Goal: Task Accomplishment & Management: Manage account settings

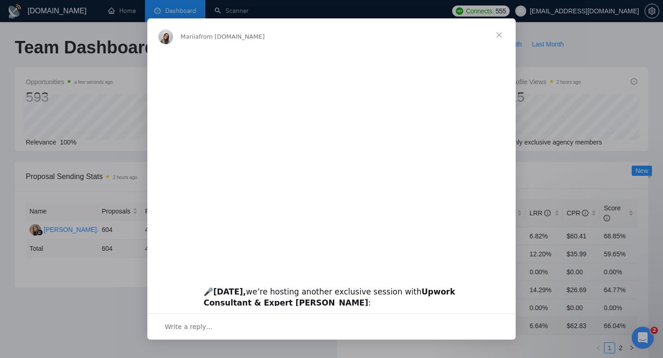
click at [503, 32] on span "Close" at bounding box center [498, 34] width 33 height 33
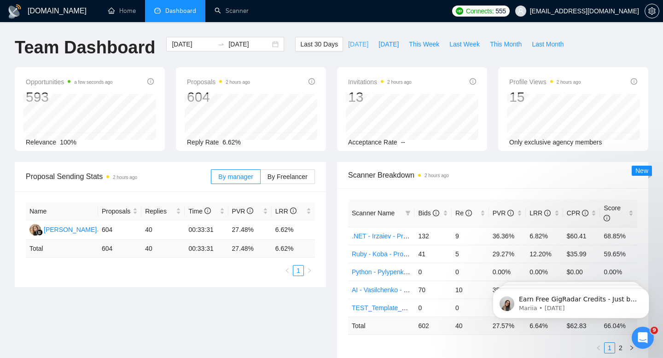
click at [351, 46] on span "[DATE]" at bounding box center [358, 44] width 20 height 10
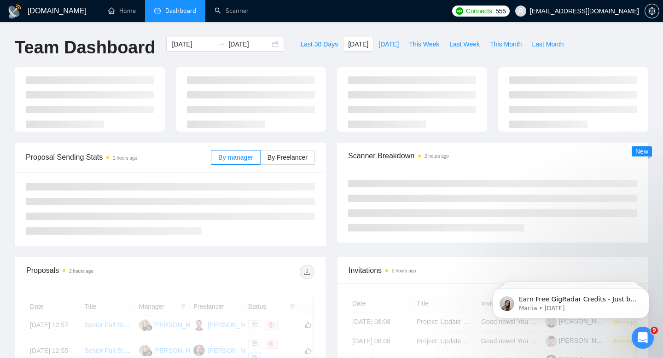
type input "[DATE]"
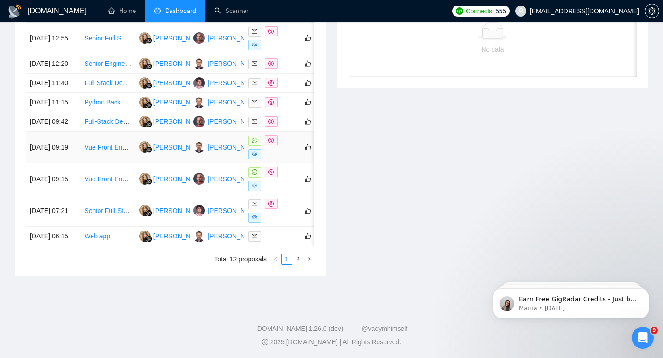
scroll to position [432, 0]
click at [298, 264] on link "2" at bounding box center [298, 259] width 10 height 10
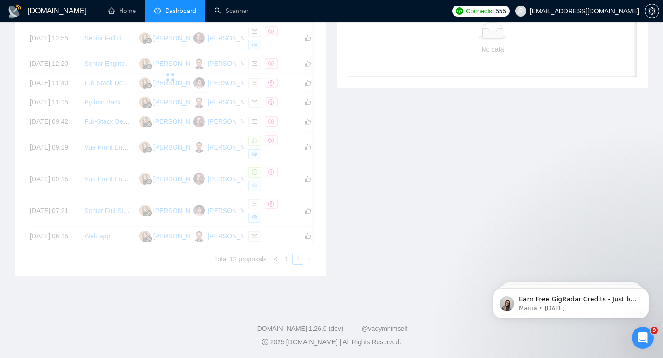
scroll to position [226, 0]
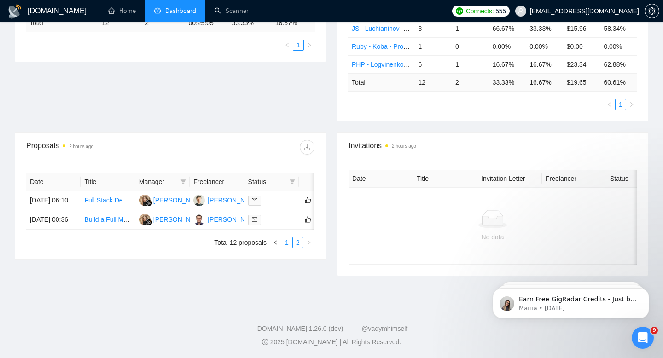
click at [287, 248] on link "1" at bounding box center [287, 242] width 10 height 10
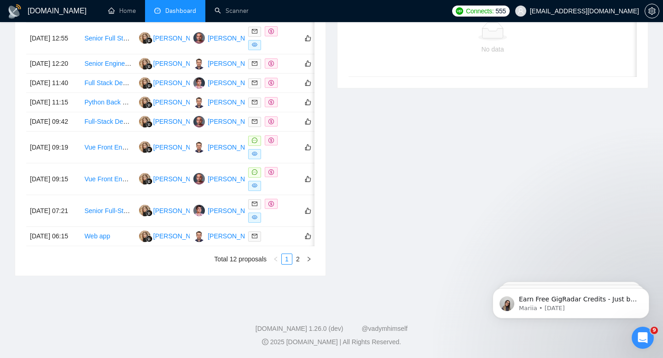
scroll to position [0, 0]
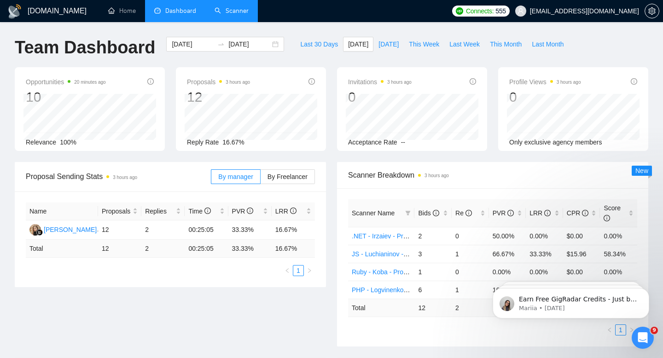
click at [232, 12] on link "Scanner" at bounding box center [231, 11] width 34 height 8
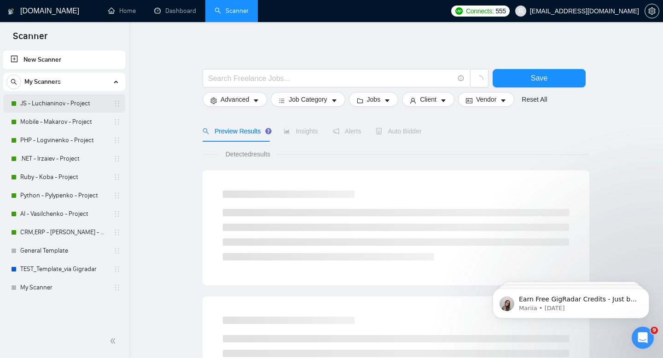
click at [45, 108] on link "JS - Luchianinov - Project" at bounding box center [63, 103] width 87 height 18
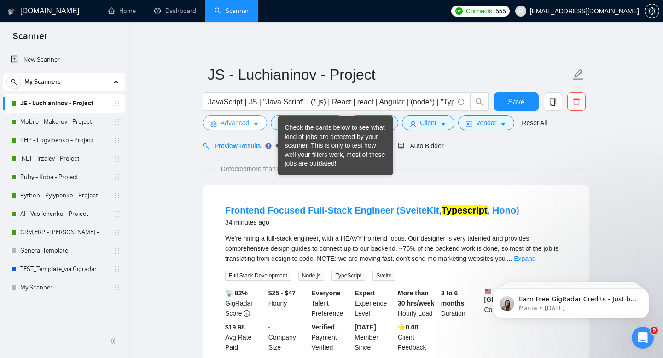
click at [254, 123] on icon "caret-down" at bounding box center [256, 124] width 6 height 6
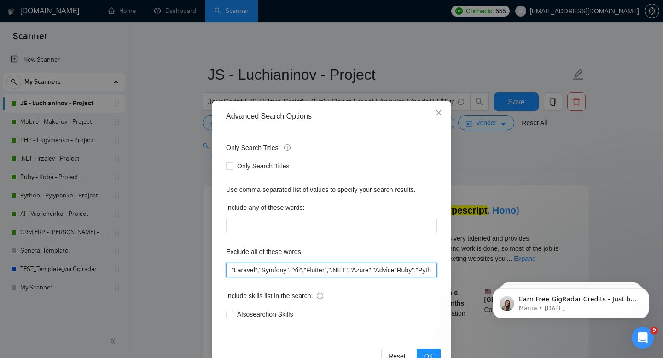
click at [231, 271] on input ""Laravel","Symfony","Yii","Flutter",".NET","Azure","Advice"Ruby","Python","Djan…" at bounding box center [331, 270] width 211 height 15
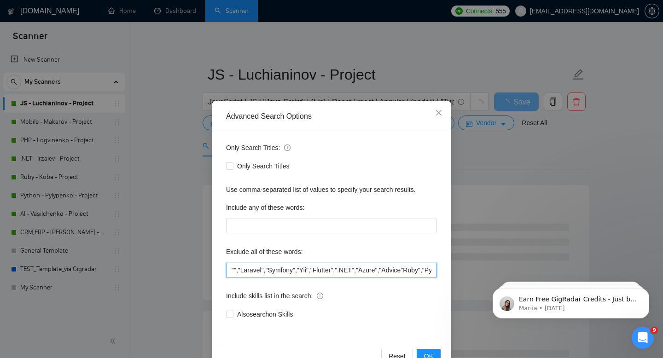
paste input "betting"
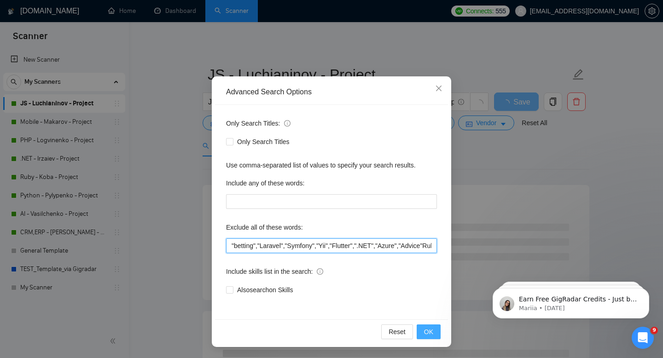
type input ""betting","Laravel","Symfony","Yii","Flutter",".NET","Azure","Advice"Ruby","Pyt…"
click at [432, 331] on span "OK" at bounding box center [428, 332] width 9 height 10
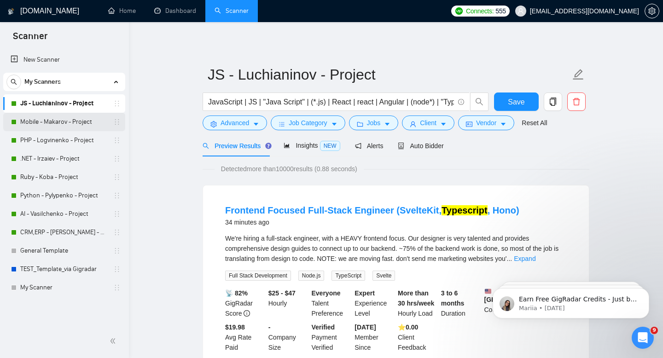
click at [61, 123] on link "Mobile - Makarov - Project" at bounding box center [63, 122] width 87 height 18
click at [526, 107] on button "Save" at bounding box center [516, 102] width 45 height 18
click at [244, 123] on span "Advanced" at bounding box center [234, 123] width 29 height 10
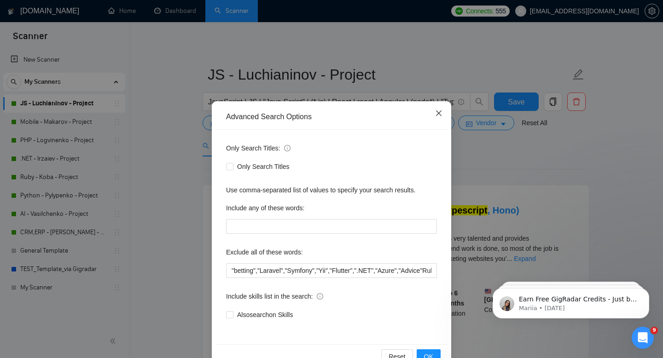
click at [438, 113] on icon "close" at bounding box center [439, 113] width 6 height 6
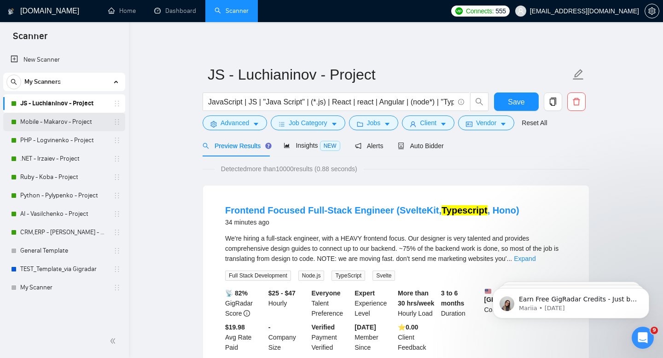
click at [64, 124] on link "Mobile - Makarov - Project" at bounding box center [63, 122] width 87 height 18
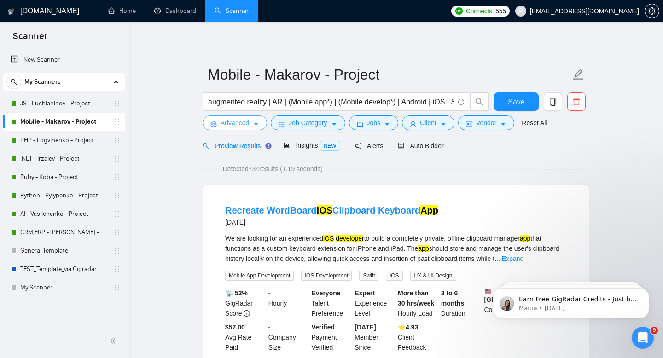
click at [246, 125] on span "Advanced" at bounding box center [234, 123] width 29 height 10
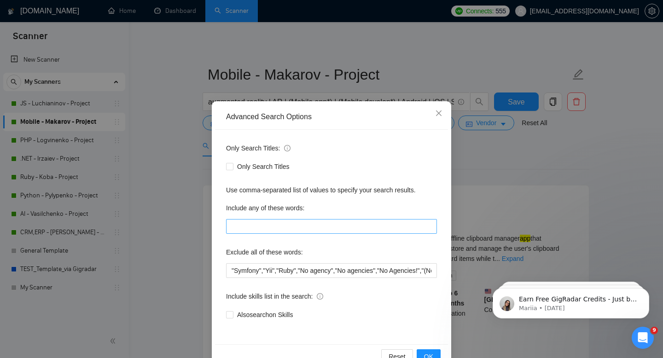
scroll to position [25, 0]
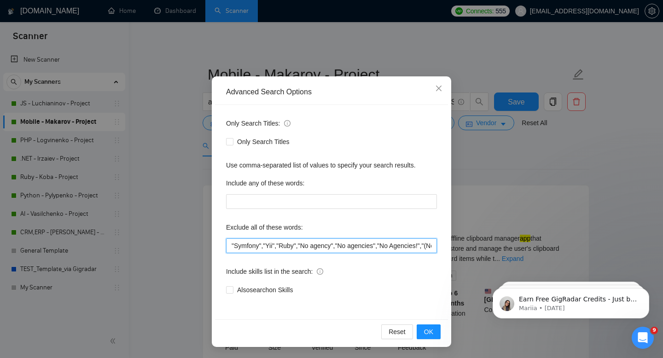
click at [232, 243] on input ""Symfony","Yii","Ruby","No agency","No agencies","No Agencies!","(No Agencies)"…" at bounding box center [331, 245] width 211 height 15
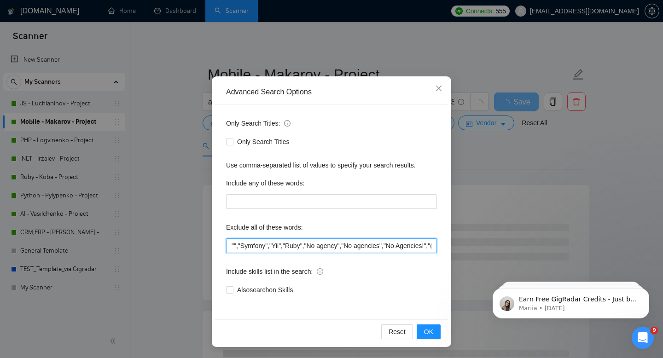
paste input "betting"
type input ""betting","Symfony","Yii","Ruby","No agency","No agencies","No Agencies!","(No …"
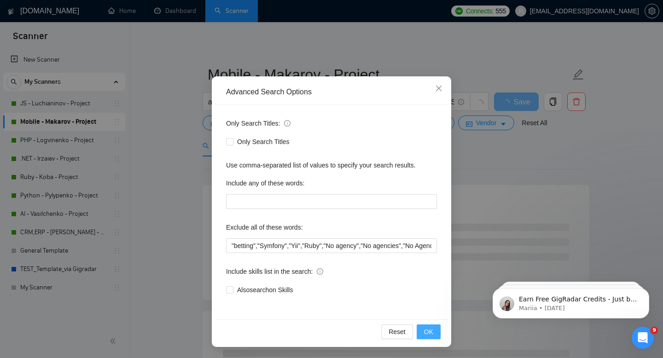
click at [431, 333] on span "OK" at bounding box center [428, 332] width 9 height 10
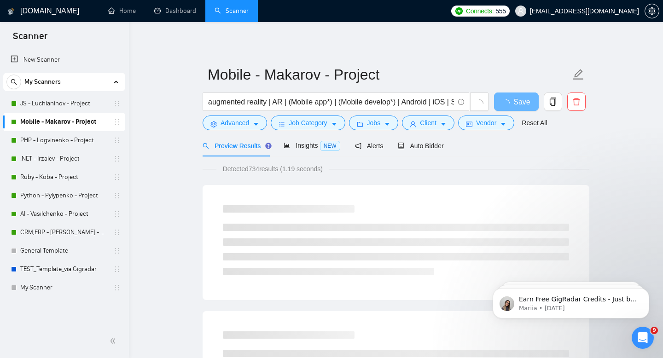
scroll to position [0, 0]
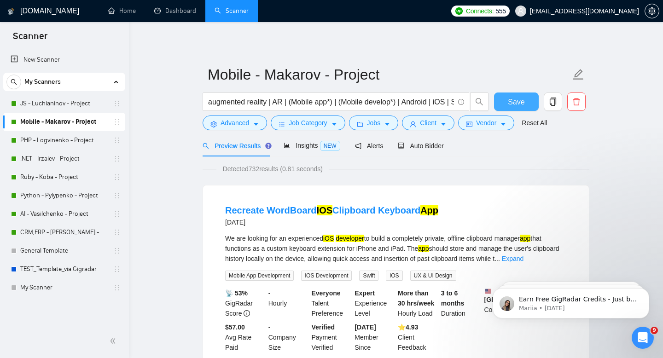
click at [506, 97] on button "Save" at bounding box center [516, 102] width 45 height 18
click at [46, 139] on link "PHP - Logvinenko - Project" at bounding box center [63, 140] width 87 height 18
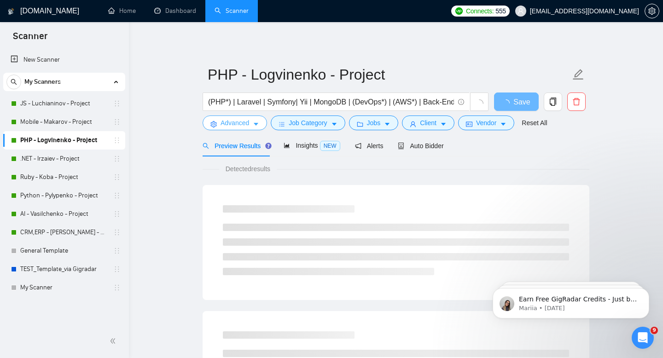
click at [237, 124] on span "Advanced" at bounding box center [234, 123] width 29 height 10
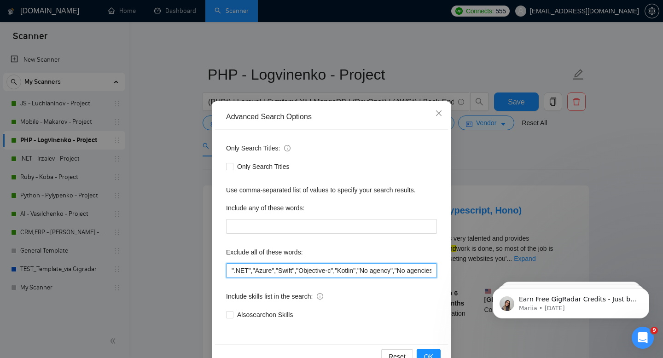
click at [230, 269] on input "".NET","Azure","Swift","Objective-c","Kotlin","No agency","No agencies","No Age…" at bounding box center [331, 270] width 211 height 15
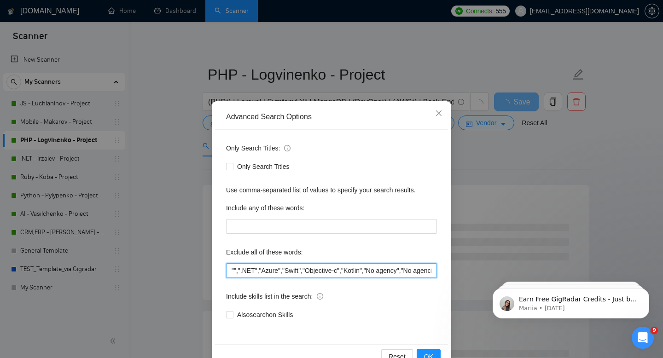
paste input "betting"
type input ""betting",".NET","Azure","Swift","Objective-c","Kotlin","No agency","No agencie…"
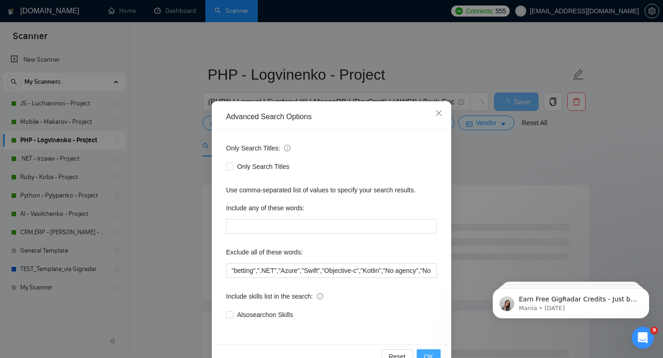
click at [431, 353] on span "OK" at bounding box center [428, 357] width 9 height 10
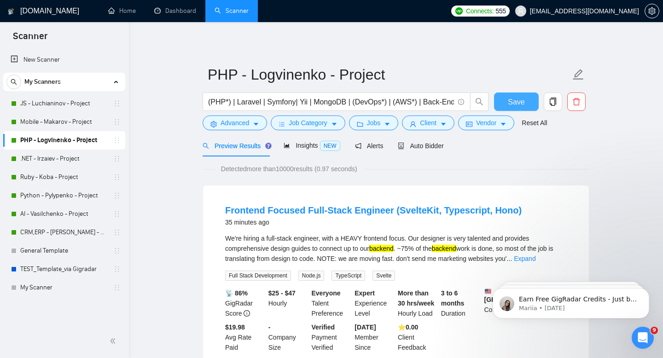
click at [506, 101] on button "Save" at bounding box center [516, 102] width 45 height 18
click at [41, 162] on link ".NET - Irzaiev - Project" at bounding box center [63, 159] width 87 height 18
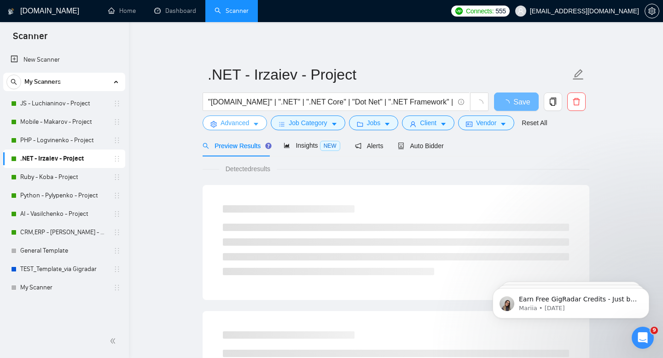
click at [239, 125] on span "Advanced" at bounding box center [234, 123] width 29 height 10
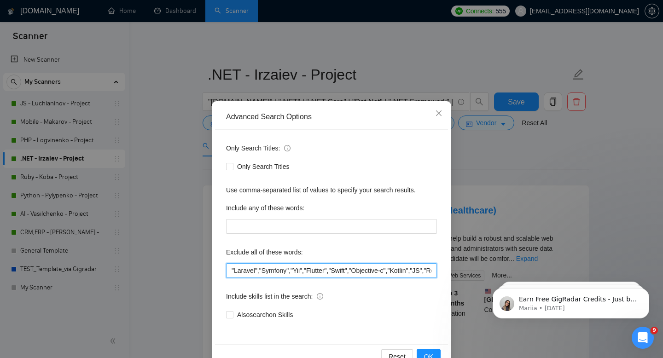
click at [232, 265] on input ""Laravel","Symfony","Yii","Flutter","Swift","Objective-c","Kotlin","JS","React"…" at bounding box center [331, 270] width 211 height 15
paste input "betting"
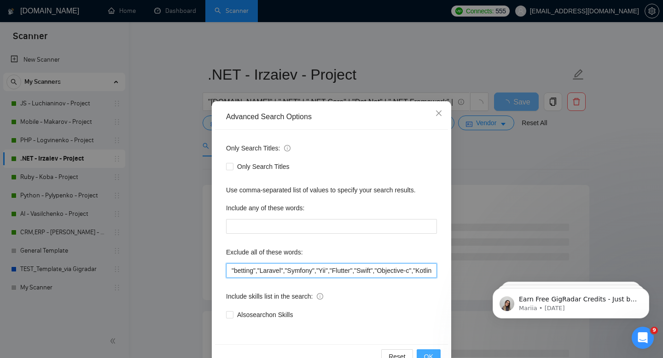
type input ""betting","Laravel","Symfony","Yii","Flutter","Swift","Objective-c","Kotlin","J…"
click at [427, 353] on span "OK" at bounding box center [428, 357] width 9 height 10
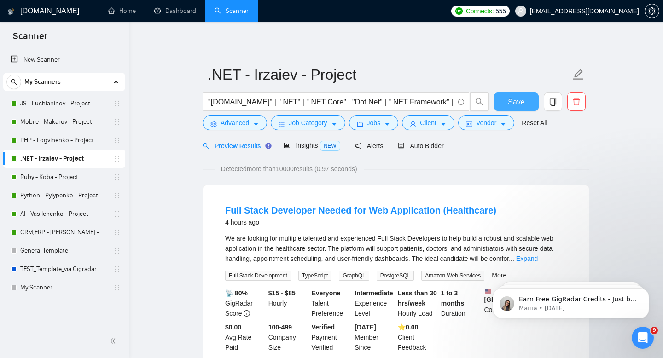
click at [503, 104] on button "Save" at bounding box center [516, 102] width 45 height 18
click at [56, 180] on link "Ruby - Koba - Project" at bounding box center [63, 177] width 87 height 18
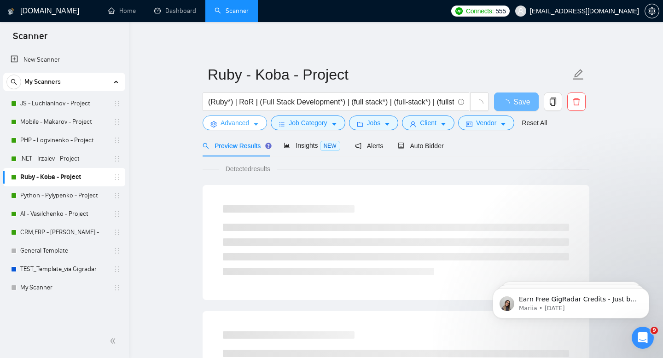
click at [241, 125] on span "Advanced" at bounding box center [234, 123] width 29 height 10
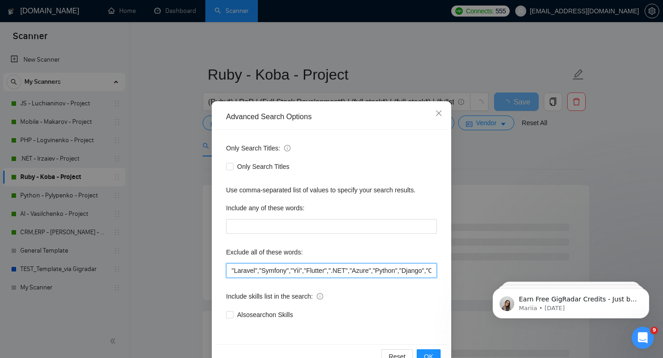
click at [231, 269] on input ""Laravel","Symfony","Yii","Flutter",".NET","Azure","Python","Django","CRM","ERP…" at bounding box center [331, 270] width 211 height 15
paste input "betting"
drag, startPoint x: 258, startPoint y: 270, endPoint x: 220, endPoint y: 271, distance: 37.3
click at [220, 271] on div "Only Search Titles: Only Search Titles Use comma-separated list of values to sp…" at bounding box center [331, 237] width 233 height 214
click at [265, 267] on input ""betting","Laravel","Symfony","Yii","Flutter",".NET","Azure","Python","Django",…" at bounding box center [331, 270] width 211 height 15
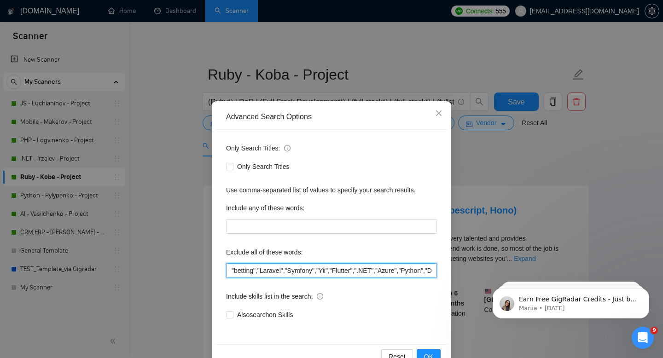
drag, startPoint x: 260, startPoint y: 271, endPoint x: 218, endPoint y: 272, distance: 41.9
click at [218, 272] on div "Only Search Titles: Only Search Titles Use comma-separated list of values to sp…" at bounding box center [331, 237] width 233 height 214
type input ""betting","Laravel","Symfony","Yii","Flutter",".NET","Azure","Python","Django",…"
click at [431, 353] on span "OK" at bounding box center [428, 357] width 9 height 10
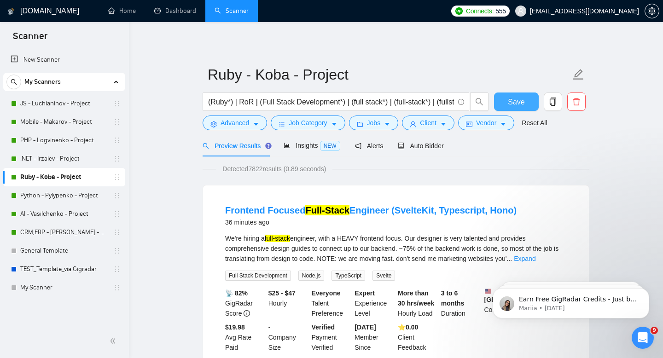
click at [514, 102] on span "Save" at bounding box center [516, 102] width 17 height 12
click at [56, 195] on link "Python - Pylypenko - Project" at bounding box center [63, 195] width 87 height 18
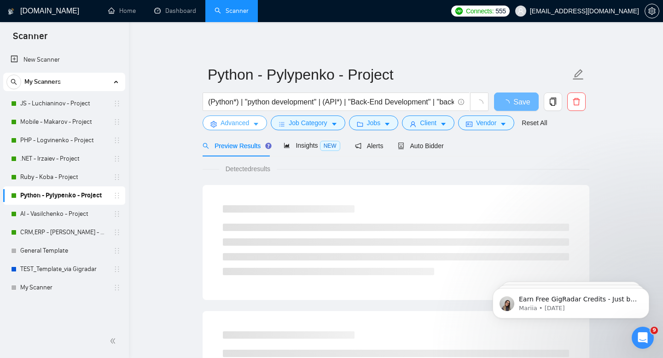
click at [224, 125] on span "Advanced" at bounding box center [234, 123] width 29 height 10
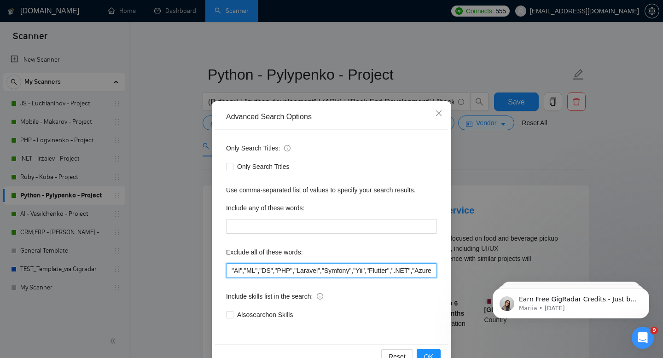
click at [232, 267] on input ""AI","ML","DS","PHP","Laravel","Symfony","Yii","Flutter",".NET","Azure","Ruby",…" at bounding box center [331, 270] width 211 height 15
paste input ""betting","
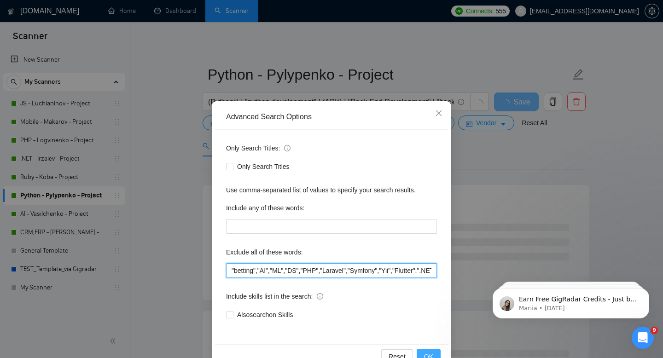
type input ""betting","AI","ML","DS","PHP","Laravel","Symfony","Yii","Flutter",".NET","Azur…"
click at [425, 352] on span "OK" at bounding box center [428, 357] width 9 height 10
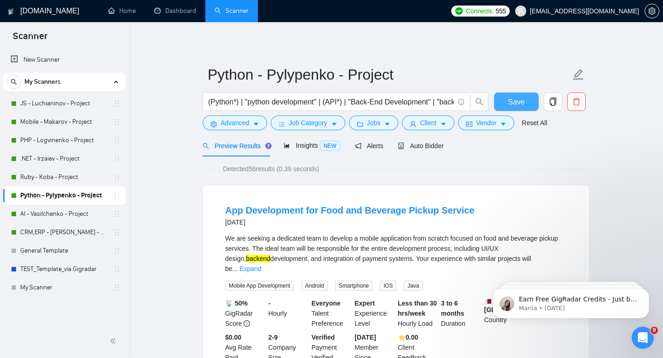
click at [510, 103] on span "Save" at bounding box center [516, 102] width 17 height 12
click at [69, 212] on link "AI - Vasilchenko - Project" at bounding box center [63, 214] width 87 height 18
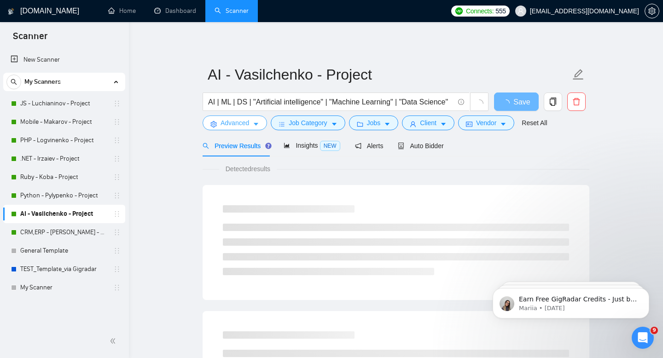
click at [236, 122] on span "Advanced" at bounding box center [234, 123] width 29 height 10
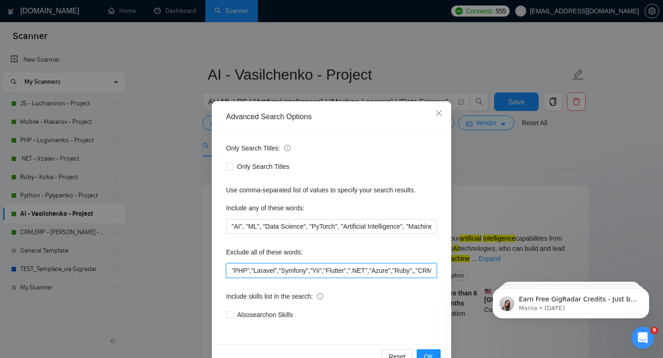
click at [231, 266] on input ""PHP","Laravel","Symfony","Yii","Flutter",".NET","Azure","Ruby",,"CRM","ERP","S…" at bounding box center [331, 270] width 211 height 15
paste input ""betting","
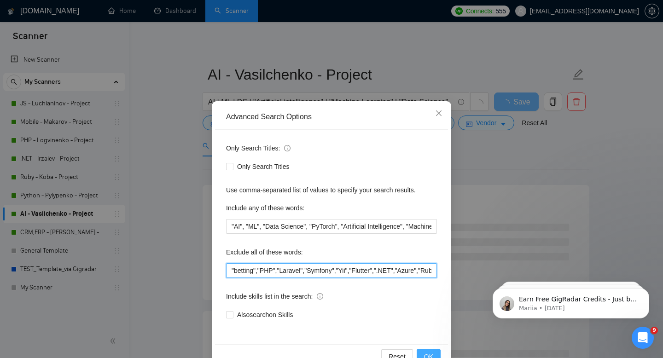
type input ""betting","PHP","Laravel","Symfony","Yii","Flutter",".NET","Azure","Ruby",,"CRM…"
click at [424, 353] on span "OK" at bounding box center [428, 357] width 9 height 10
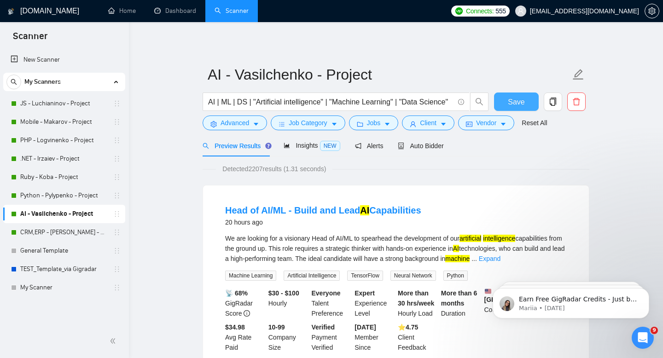
click at [504, 103] on button "Save" at bounding box center [516, 102] width 45 height 18
click at [39, 237] on link "CRM,ERP - [PERSON_NAME] - Project" at bounding box center [63, 232] width 87 height 18
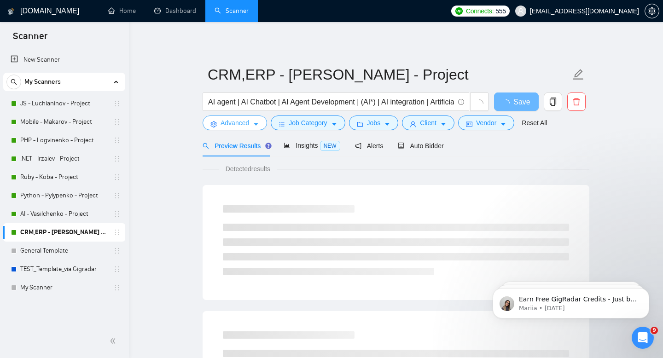
click at [237, 124] on span "Advanced" at bounding box center [234, 123] width 29 height 10
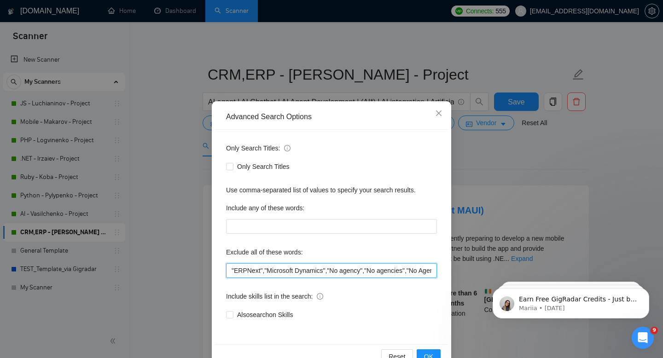
click at [232, 267] on input ""ERPNext","Microsoft Dynamics","No agency","No agencies","No Agencies!","(No Ag…" at bounding box center [331, 270] width 211 height 15
paste input ""betting","
type input ""betting","ERPNext","Microsoft Dynamics","No agency","No agencies","No Agencies…"
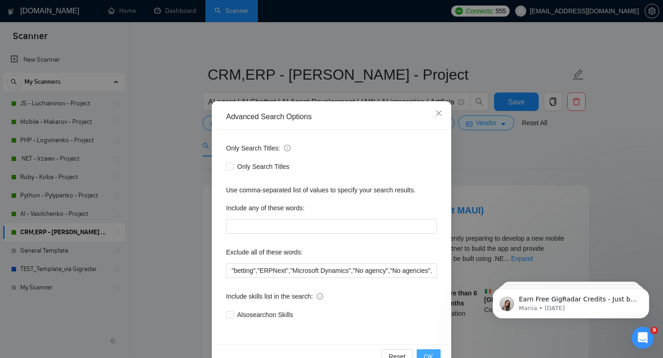
click at [431, 353] on span "OK" at bounding box center [428, 357] width 9 height 10
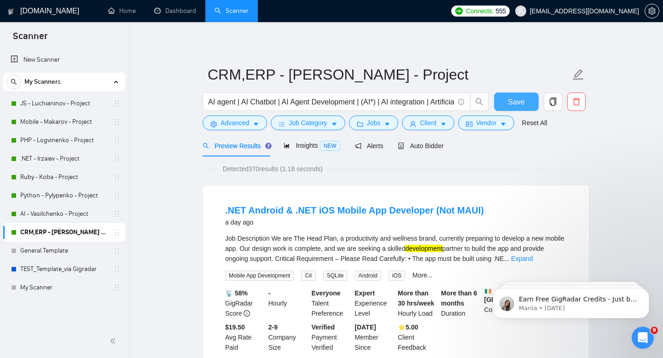
click at [502, 104] on button "Save" at bounding box center [516, 102] width 45 height 18
